Goal: Task Accomplishment & Management: Use online tool/utility

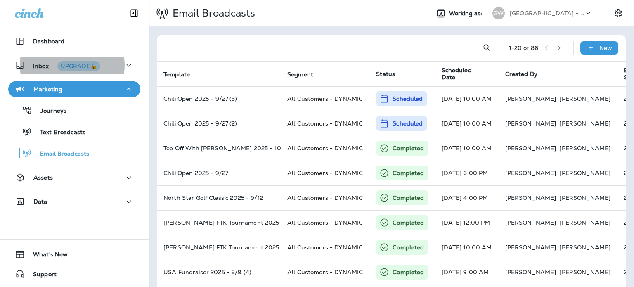
click at [553, 12] on p "[GEOGRAPHIC_DATA] - [GEOGRAPHIC_DATA] | [GEOGRAPHIC_DATA] | [PERSON_NAME]" at bounding box center [547, 13] width 74 height 7
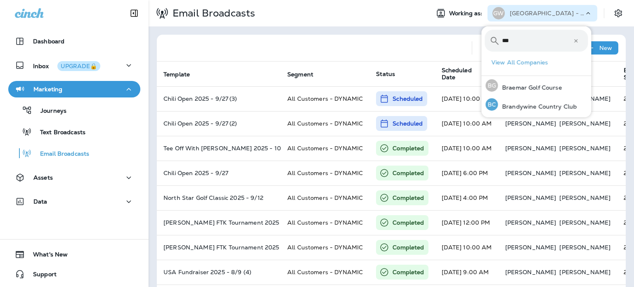
type input "***"
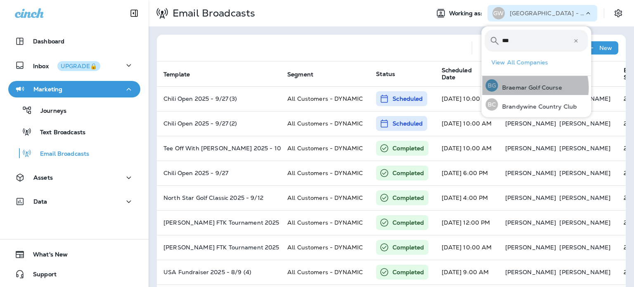
click at [534, 88] on p "Braemar Golf Course" at bounding box center [530, 87] width 64 height 7
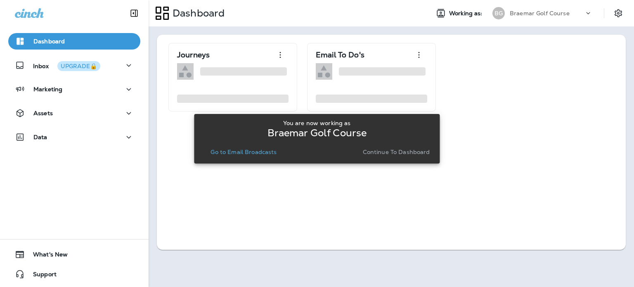
click at [397, 154] on p "Continue to Dashboard" at bounding box center [396, 152] width 67 height 7
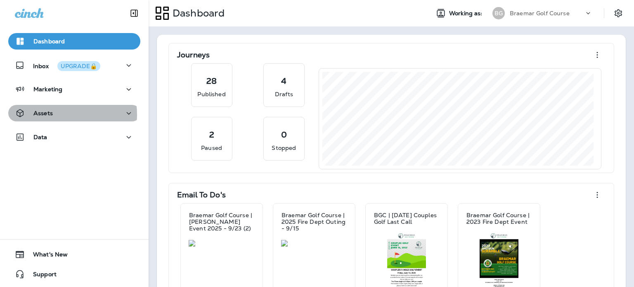
click at [50, 115] on p "Assets" at bounding box center [42, 113] width 19 height 7
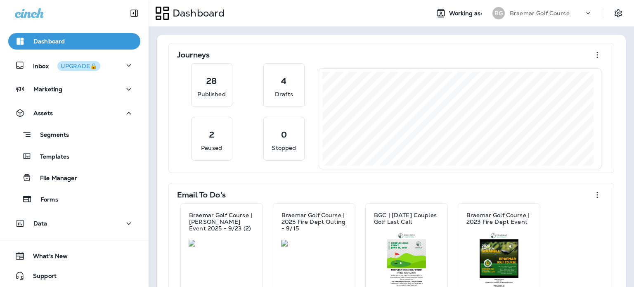
click at [57, 158] on p "Templates" at bounding box center [51, 157] width 38 height 8
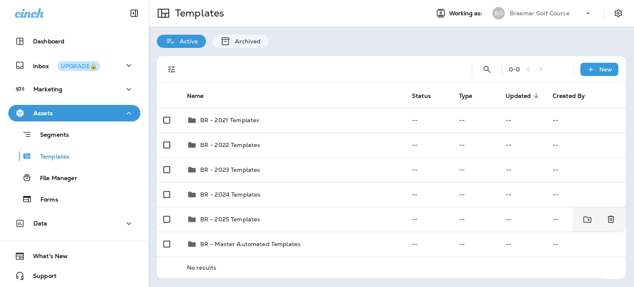
click at [273, 222] on div "BR - 2025 Templates" at bounding box center [293, 219] width 212 height 10
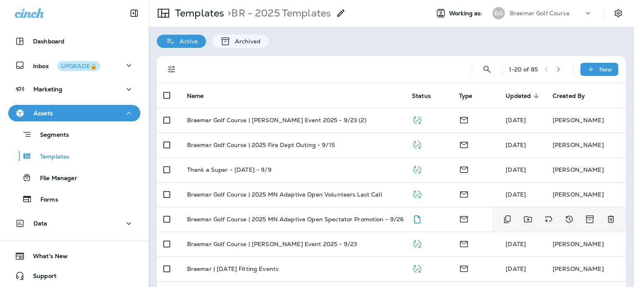
click at [354, 221] on p "Braemar Golf Course | 2025 MN Adaptive Open Spectator Promotion - 9/26" at bounding box center [295, 219] width 217 height 7
